Goal: Browse casually

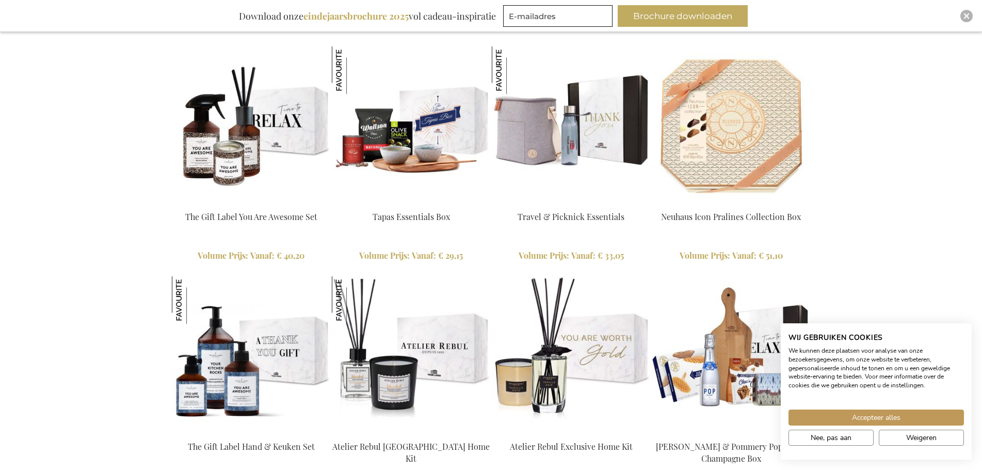
scroll to position [1032, 0]
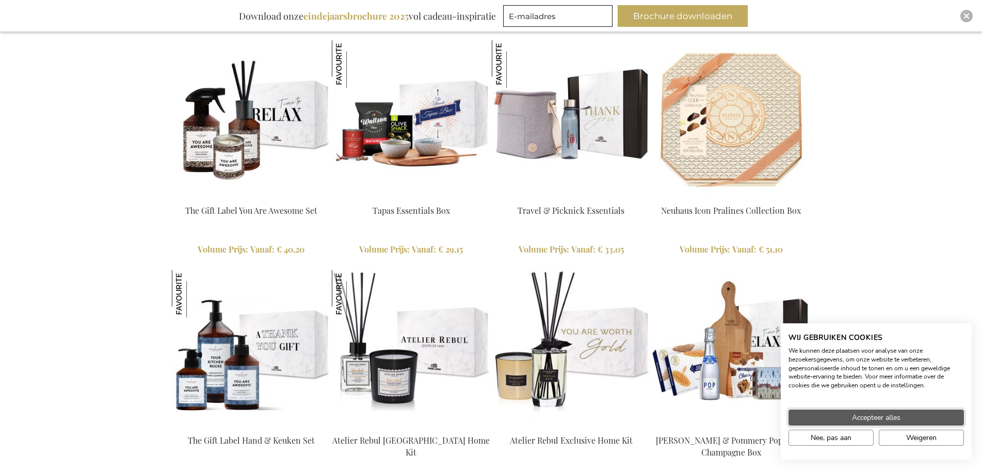
click at [889, 418] on span "Accepteer alles" at bounding box center [876, 417] width 49 height 11
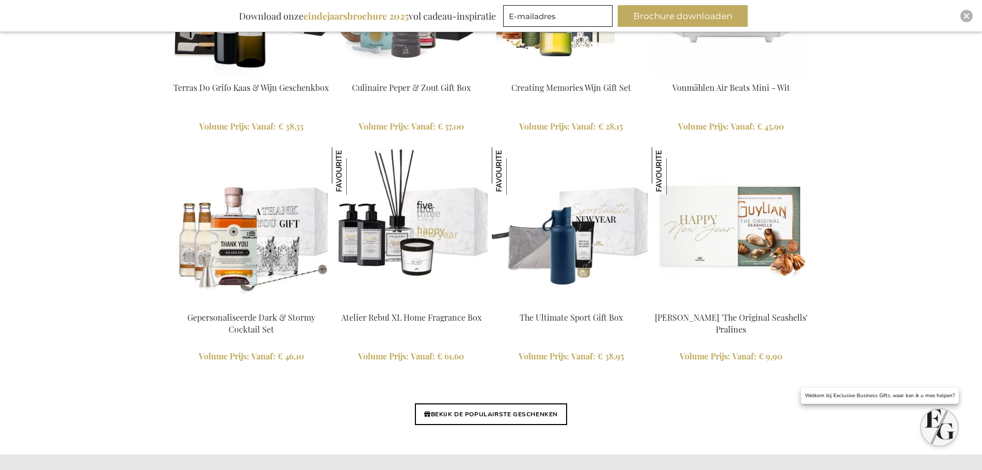
scroll to position [2322, 0]
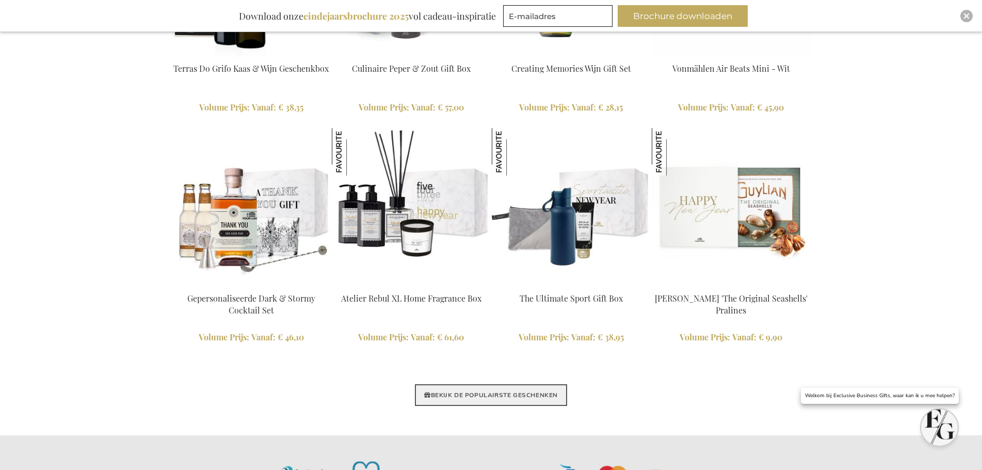
click at [549, 398] on link "BEKIJK DE POPULAIRSTE GESCHENKEN" at bounding box center [491, 395] width 152 height 22
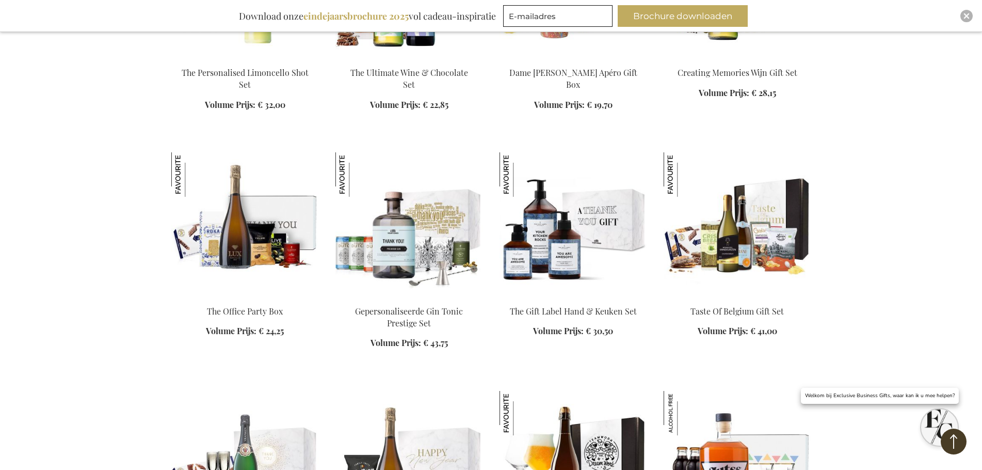
scroll to position [1032, 0]
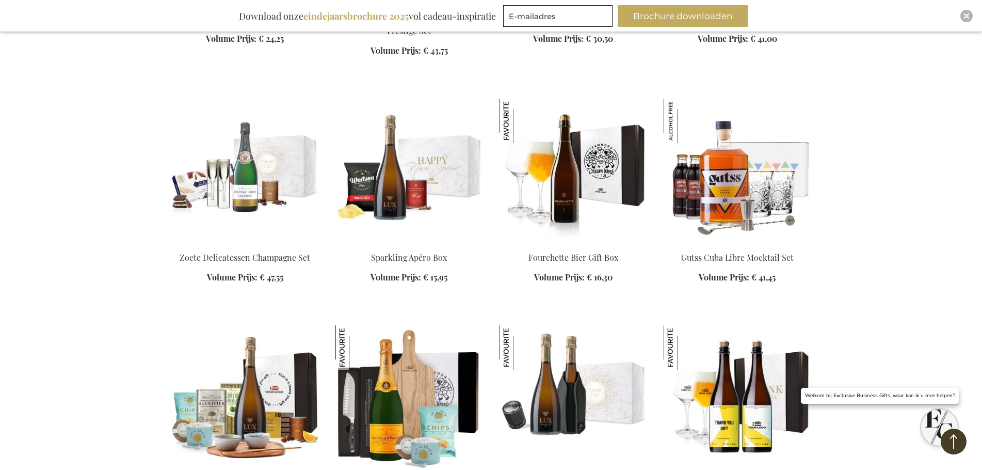
scroll to position [1393, 0]
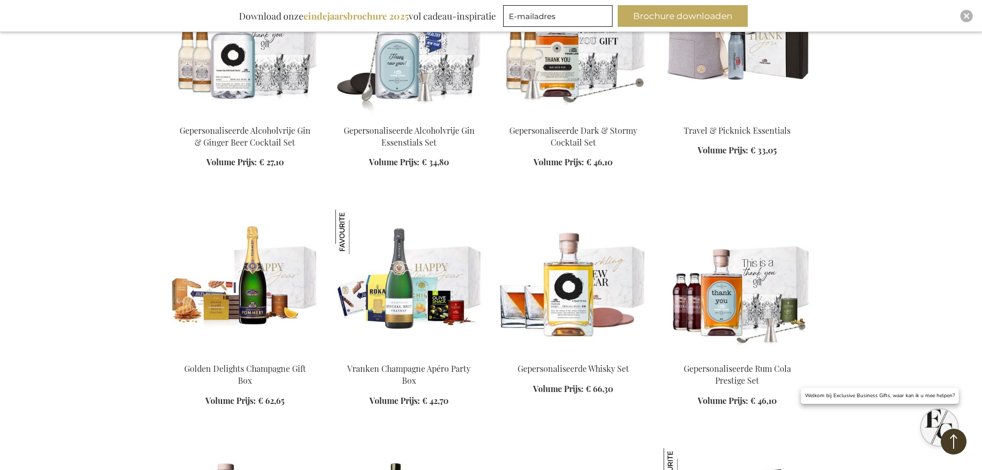
scroll to position [5625, 0]
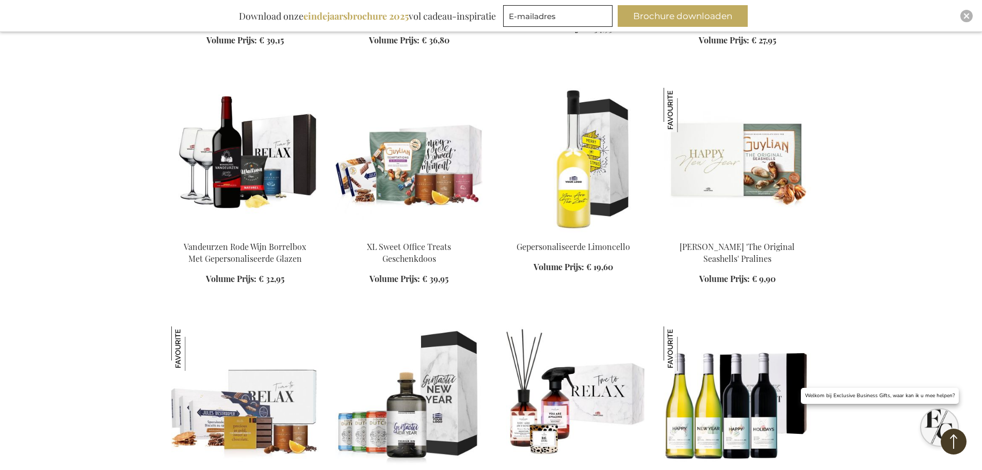
scroll to position [7482, 0]
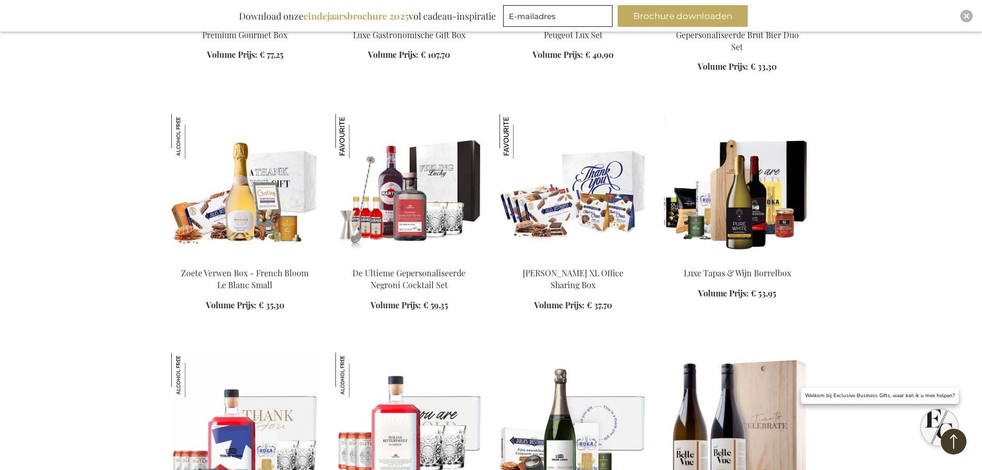
scroll to position [1754, 0]
